Goal: Navigation & Orientation: Find specific page/section

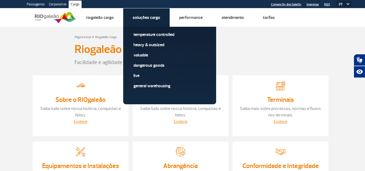
click at [146, 16] on link "Soluções Cargo" at bounding box center [147, 17] width 28 height 5
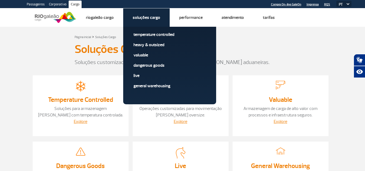
click at [145, 20] on link "Soluções Cargo" at bounding box center [147, 17] width 28 height 5
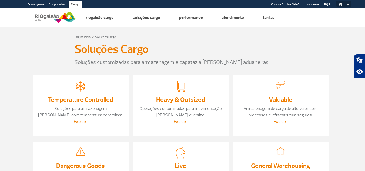
click at [82, 120] on link "Explore" at bounding box center [81, 121] width 14 height 5
click at [176, 124] on link "Explore" at bounding box center [181, 121] width 14 height 5
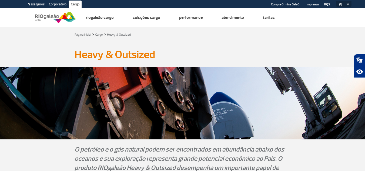
scroll to position [108, 0]
